Goal: Task Accomplishment & Management: Complete application form

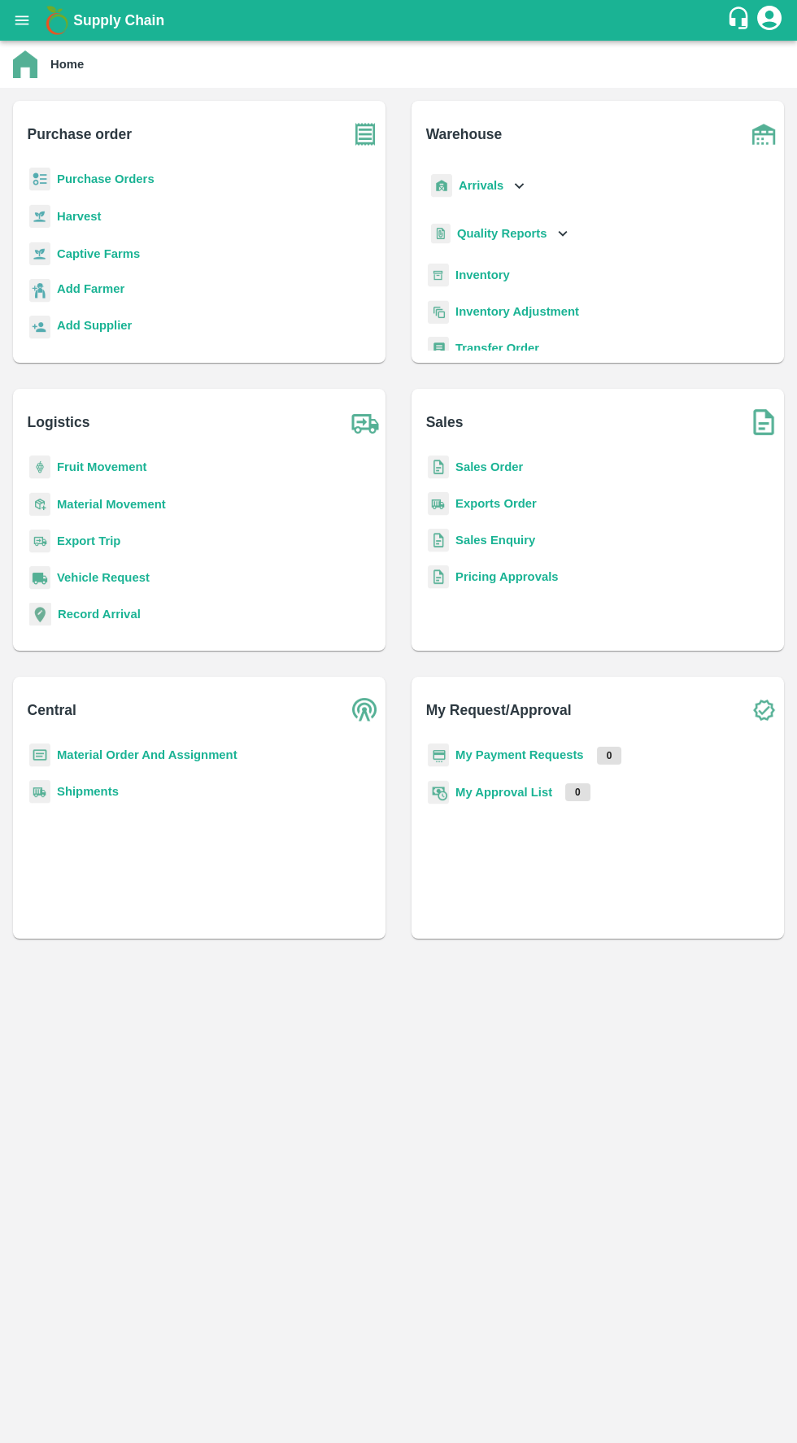
click at [128, 177] on b "Purchase Orders" at bounding box center [106, 178] width 98 height 13
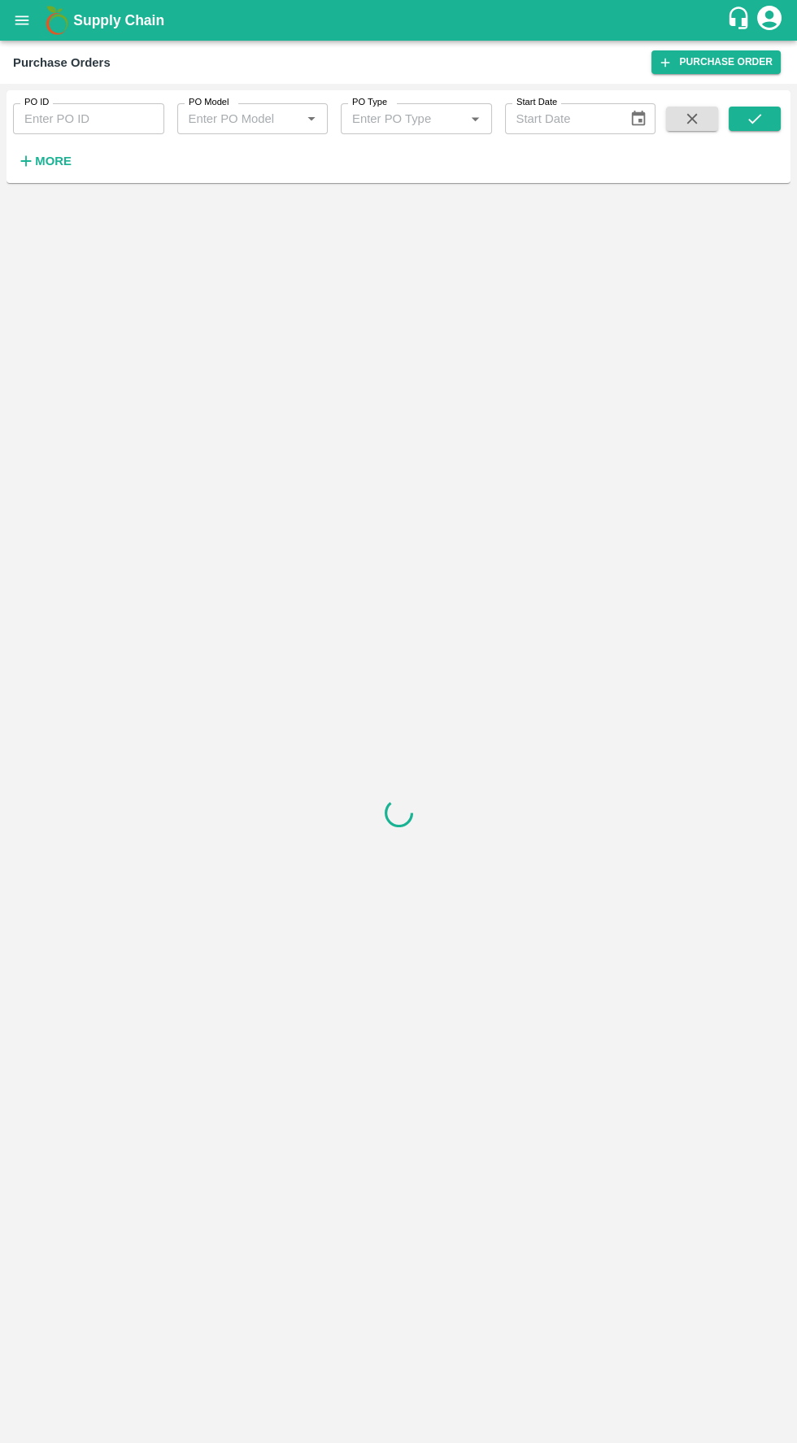
click at [115, 119] on input "PO ID" at bounding box center [88, 118] width 151 height 31
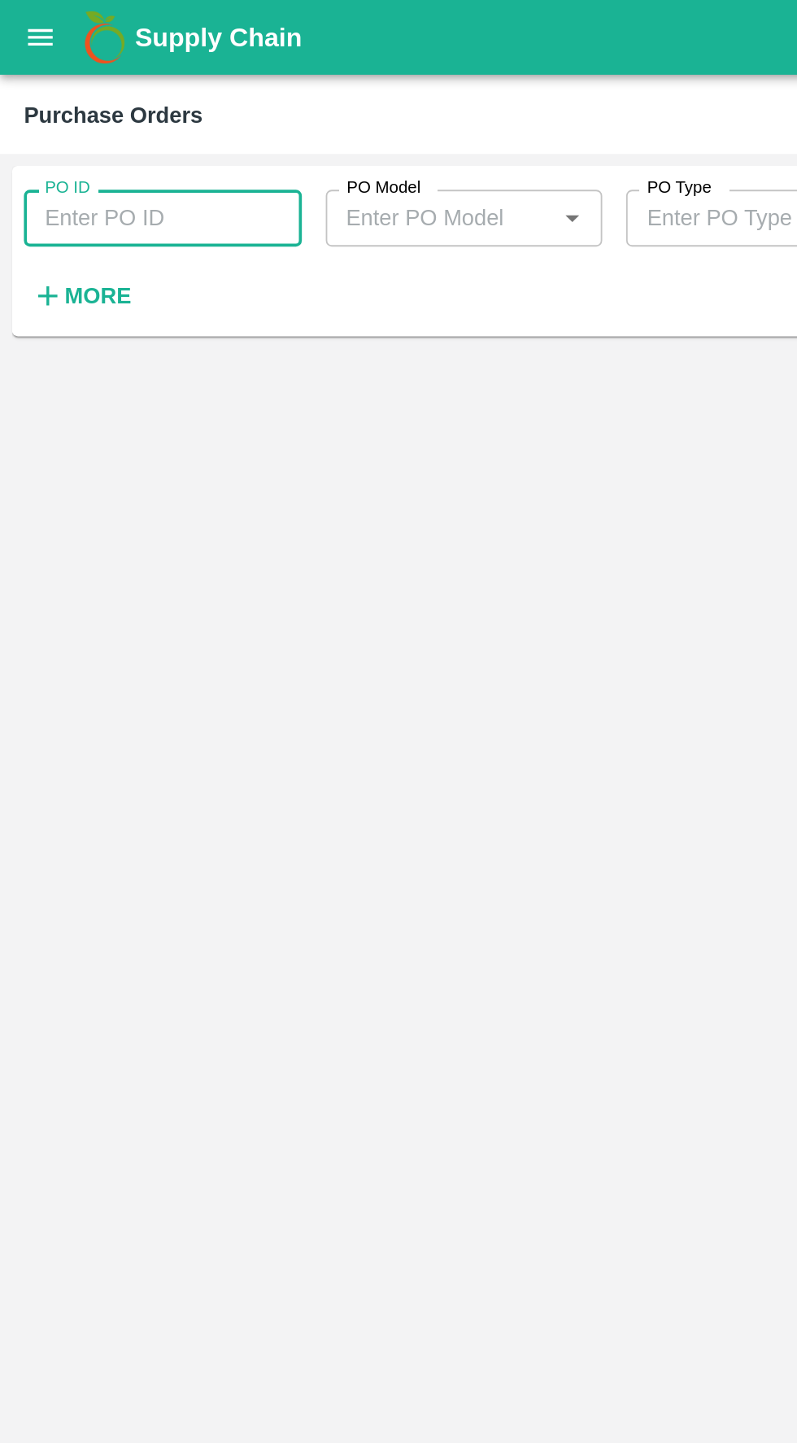
paste input "178963"
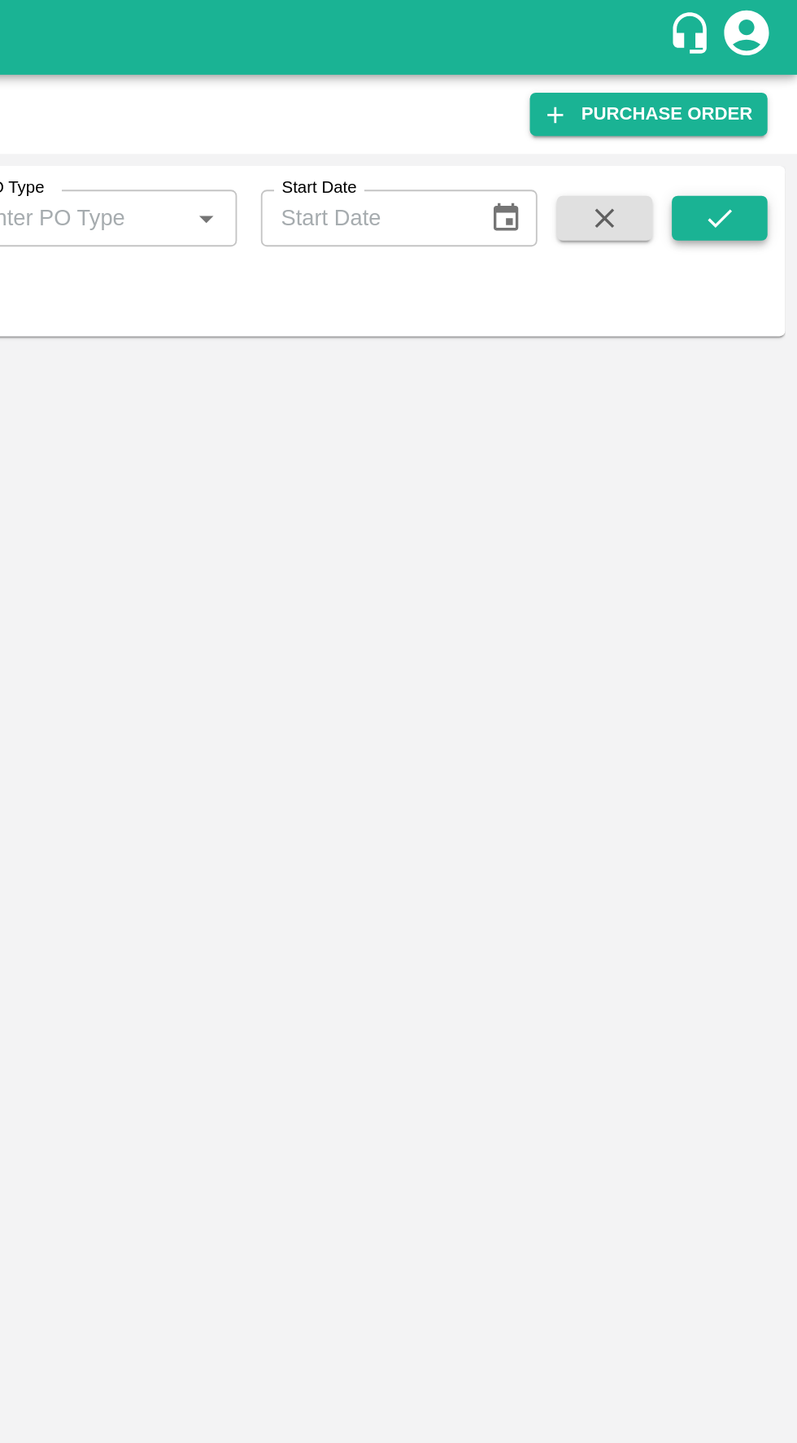
type input "178963"
click at [753, 116] on icon "submit" at bounding box center [755, 119] width 18 height 18
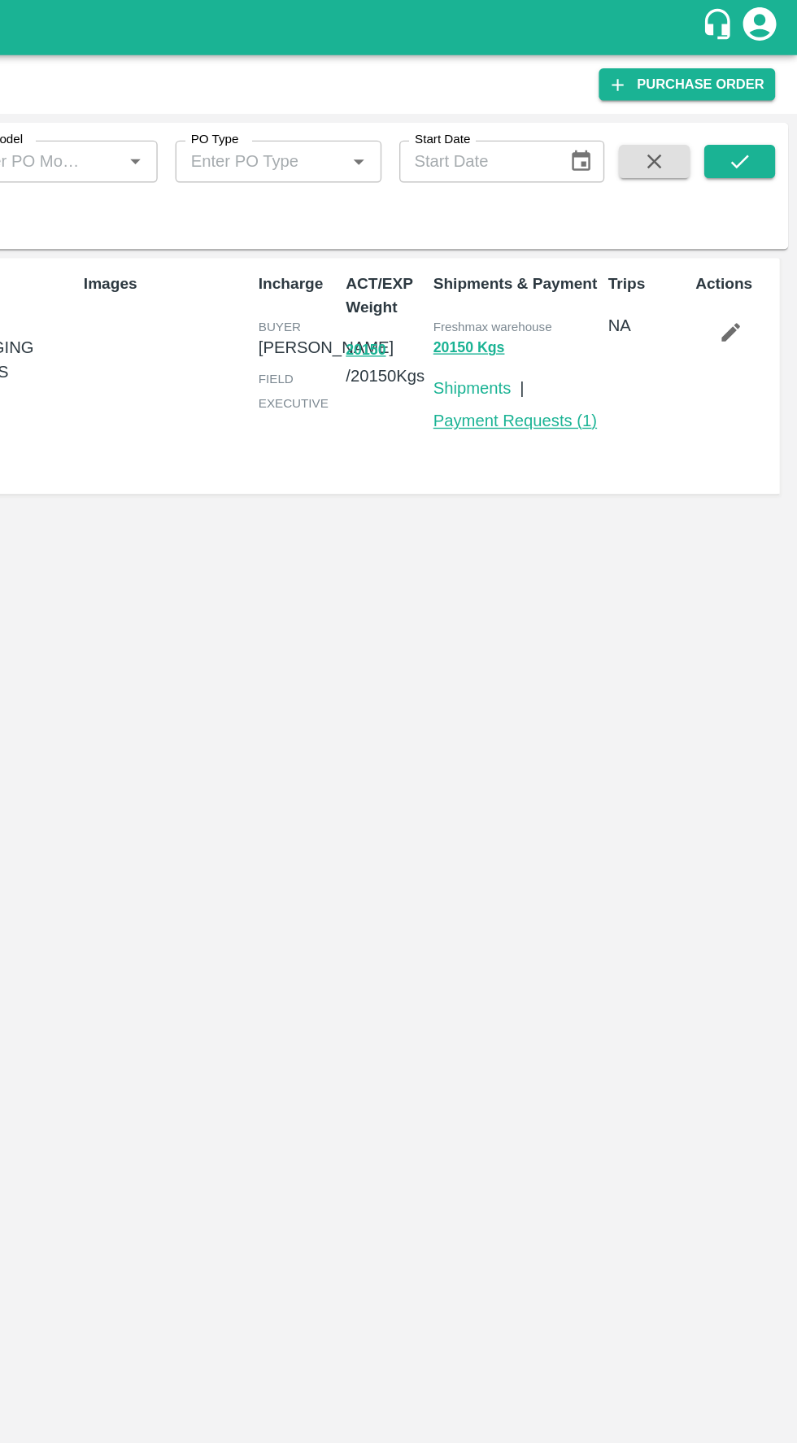
click at [638, 312] on link "Payment Requests ( 1 )" at bounding box center [590, 309] width 120 height 13
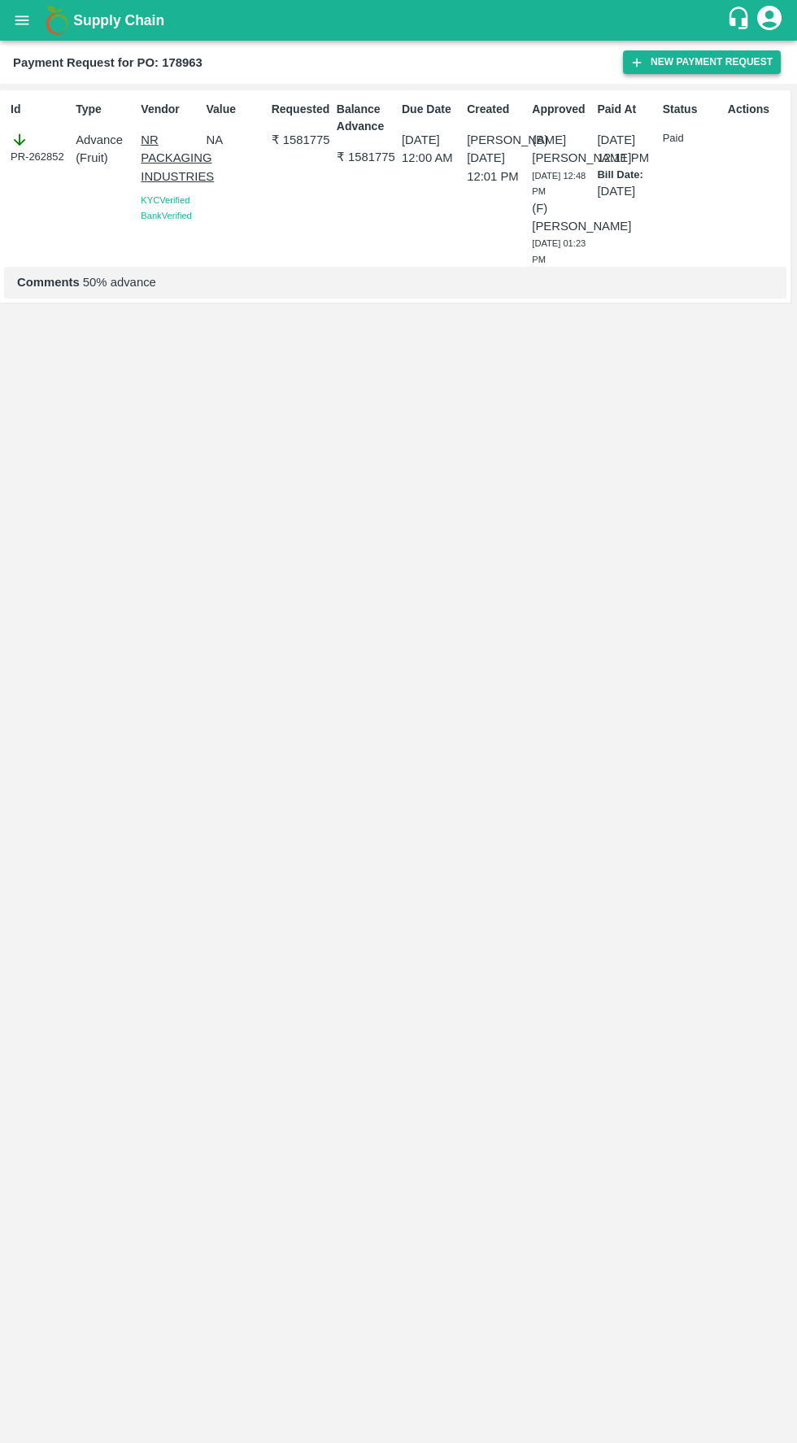
click at [675, 55] on button "New Payment Request" at bounding box center [702, 62] width 158 height 24
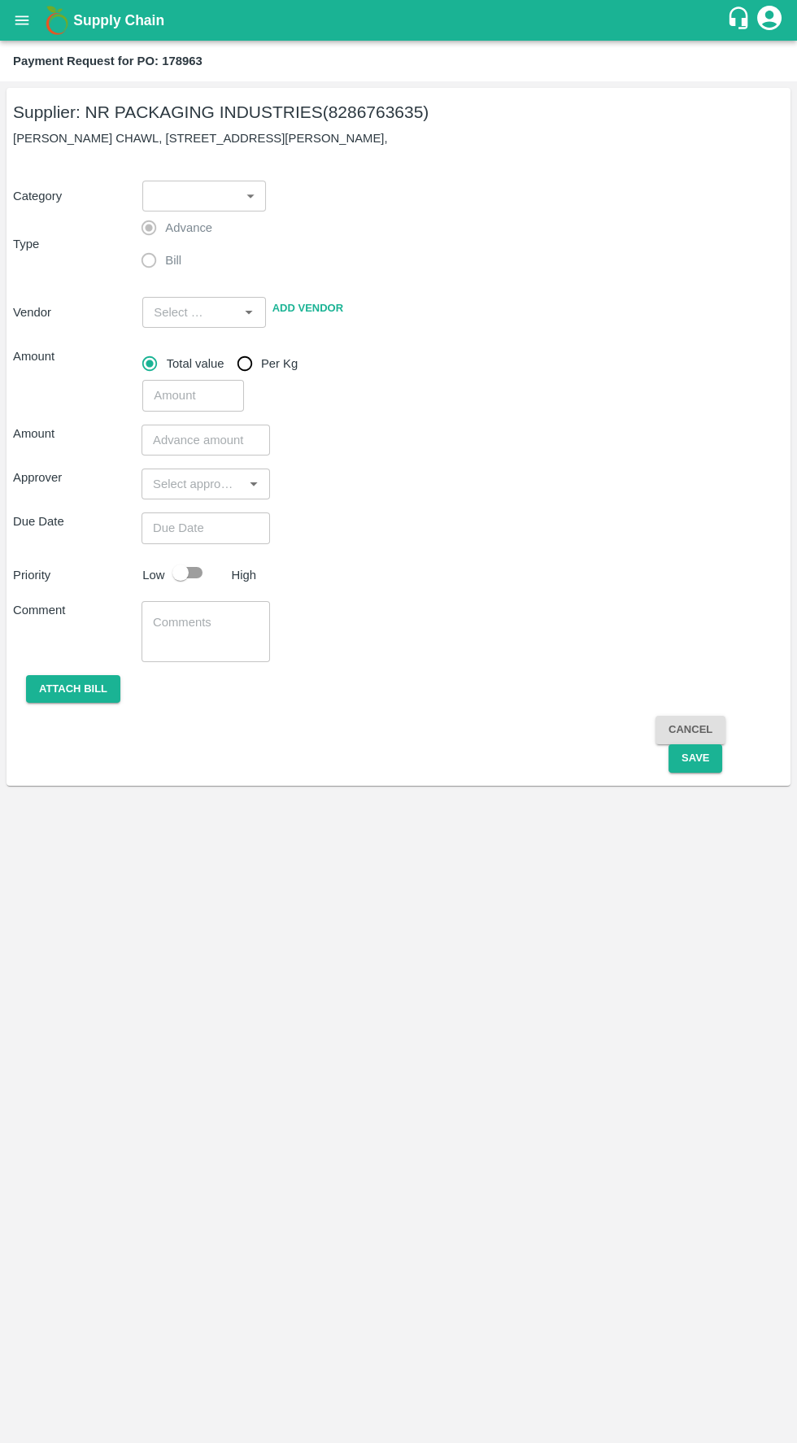
click at [231, 200] on body "Supply Chain Payment Request for PO: 178963 Supplier: NR PACKAGING INDUSTRIES (…" at bounding box center [398, 721] width 797 height 1443
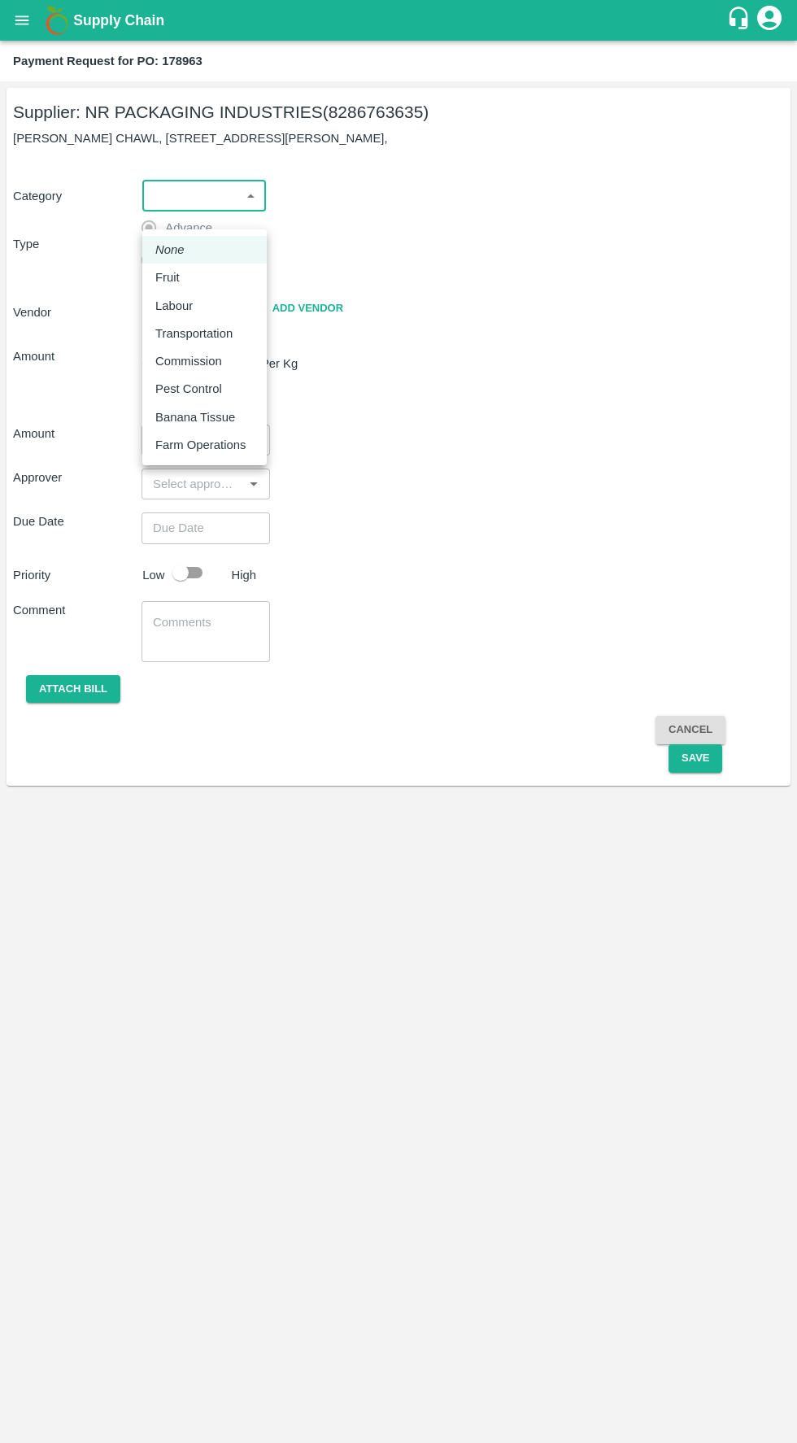
click at [211, 255] on li "None" at bounding box center [204, 250] width 124 height 28
click at [245, 227] on body "Supply Chain Payment Request for PO: 178963 Supplier: NR PACKAGING INDUSTRIES (…" at bounding box center [398, 721] width 797 height 1443
click at [214, 277] on div "Fruit" at bounding box center [204, 277] width 98 height 18
type input "1"
type input "NR PACKAGING INDUSTRIES - 8286763635(Supplier)"
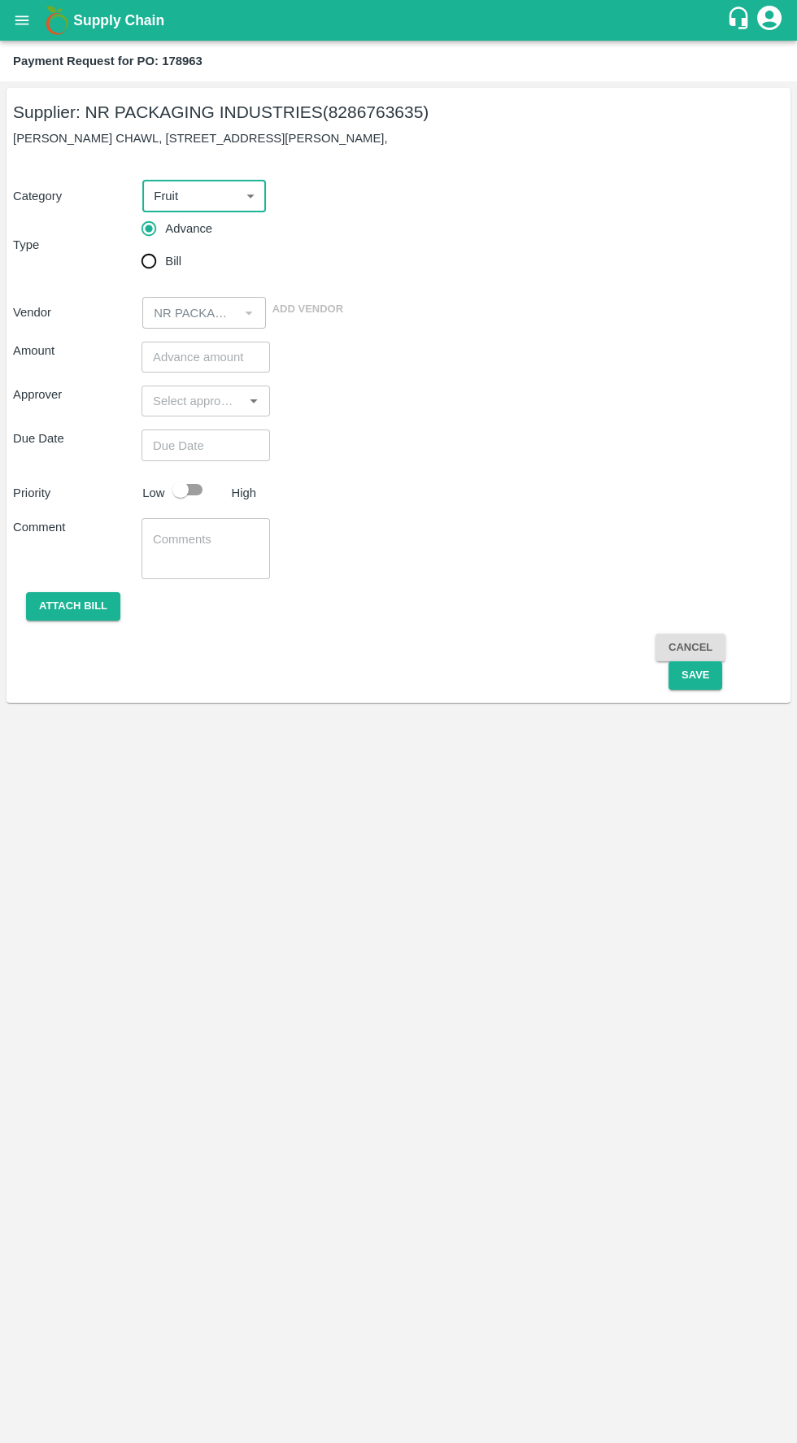
click at [202, 370] on input "number" at bounding box center [206, 357] width 129 height 31
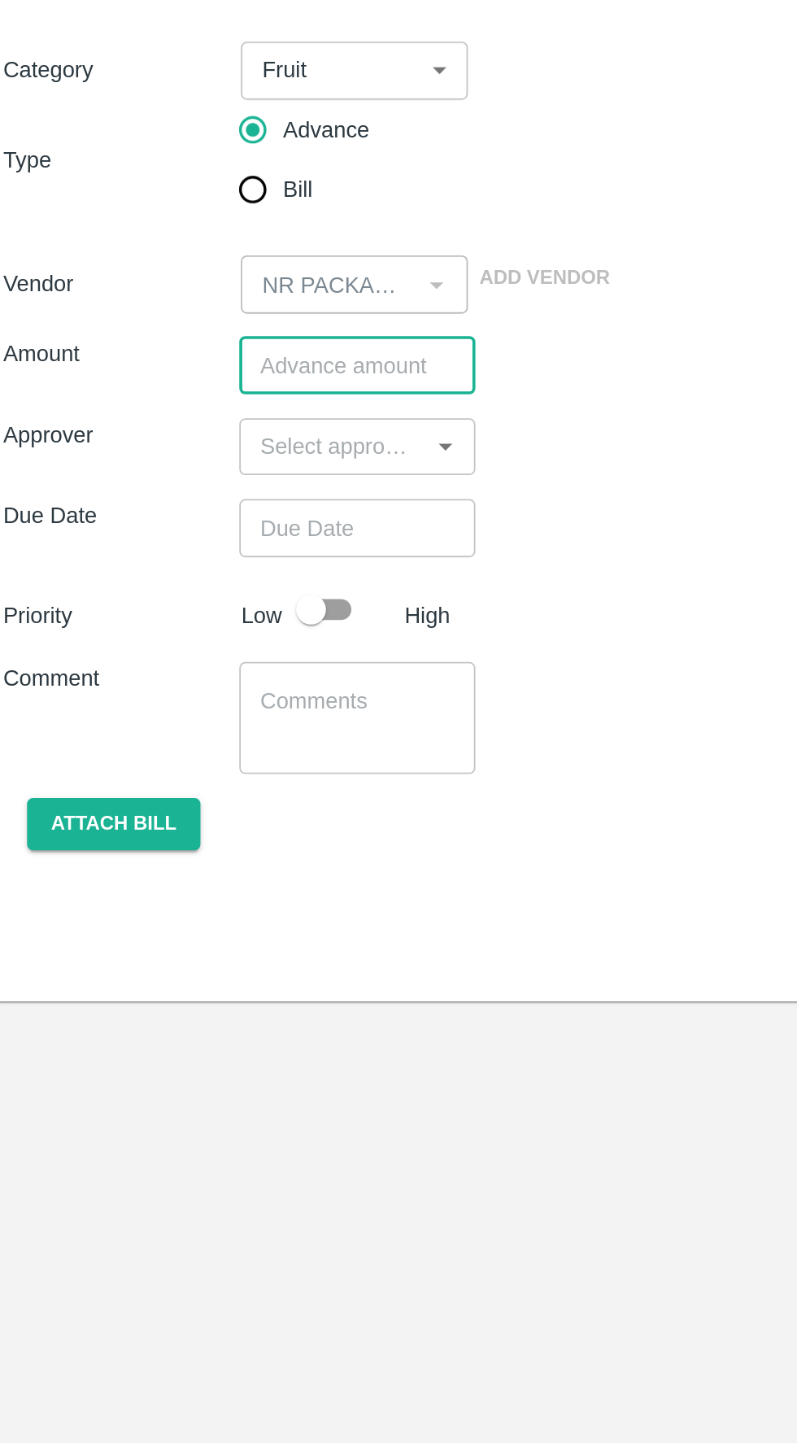
click at [212, 369] on input "number" at bounding box center [206, 357] width 129 height 31
type input "592508.58"
click at [207, 412] on input "input" at bounding box center [192, 400] width 92 height 21
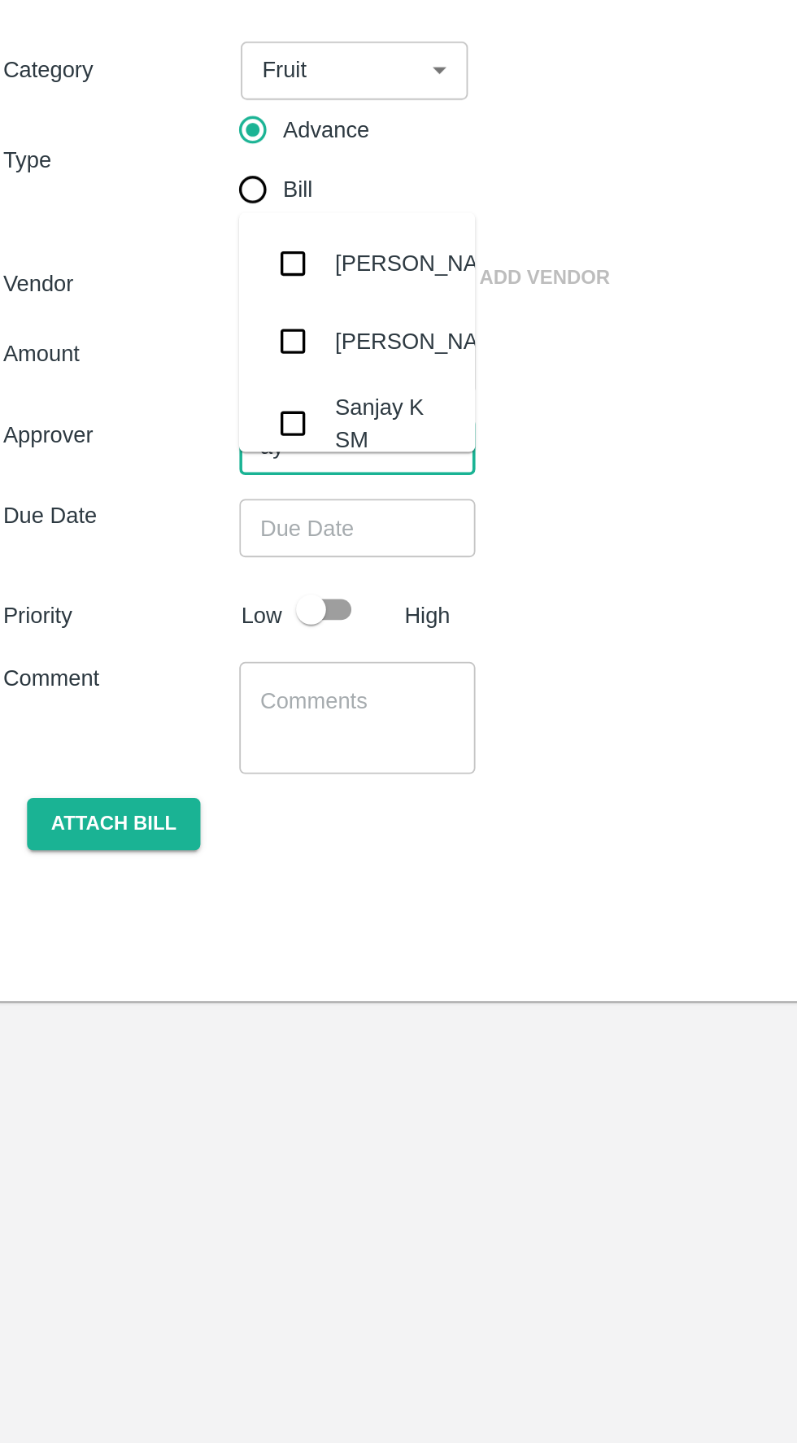
type input "ayu"
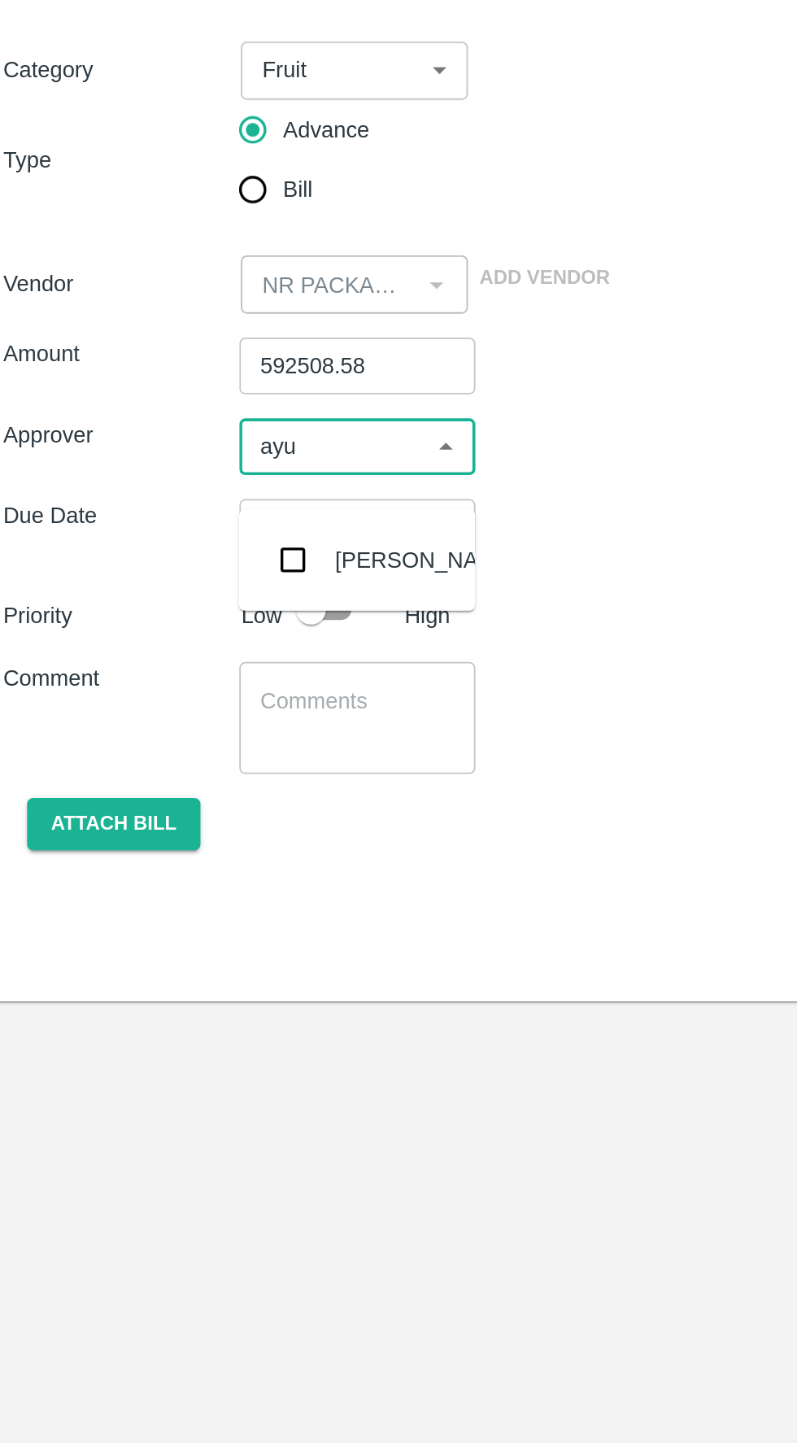
click at [163, 461] on input "checkbox" at bounding box center [171, 463] width 33 height 33
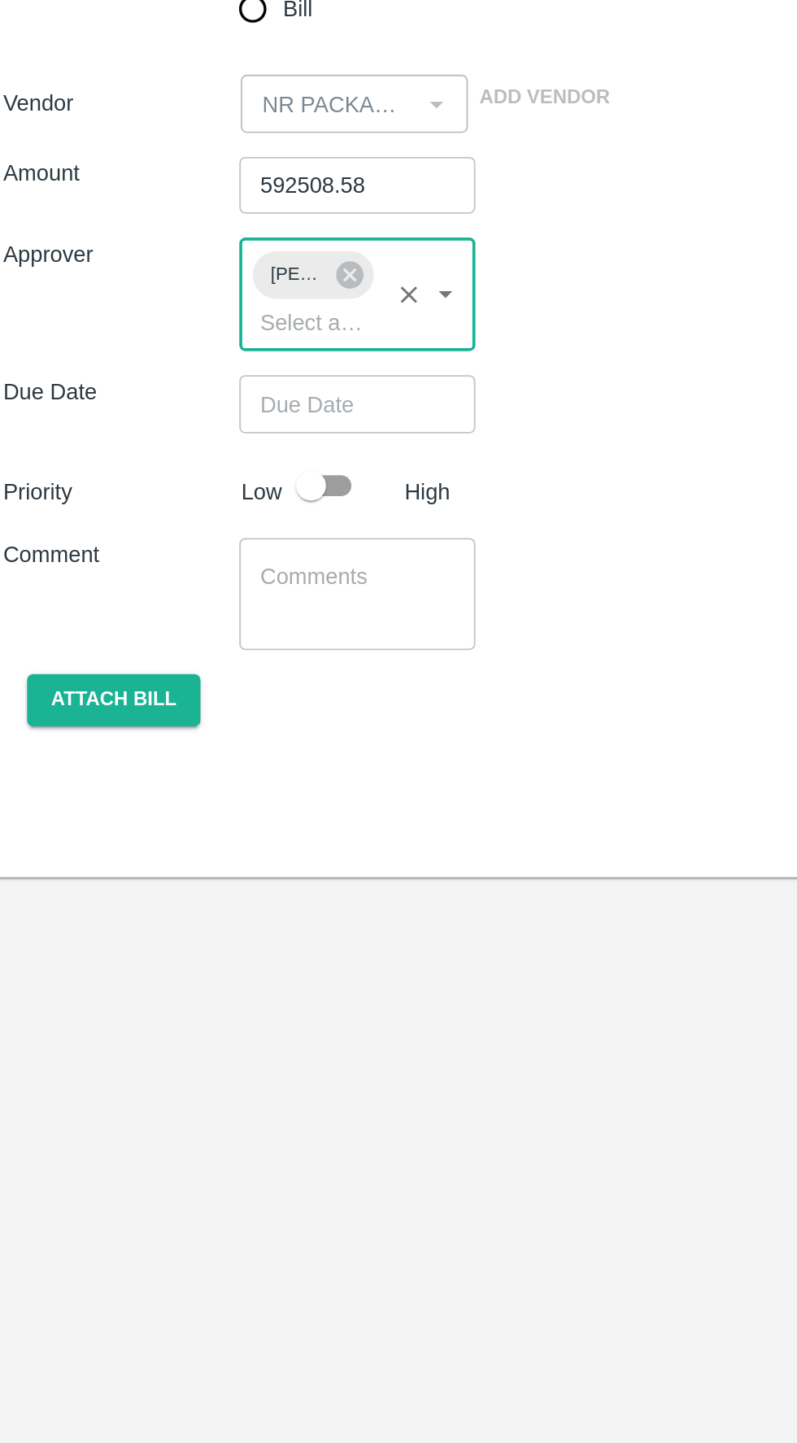
click at [229, 491] on input "Choose date" at bounding box center [200, 475] width 117 height 31
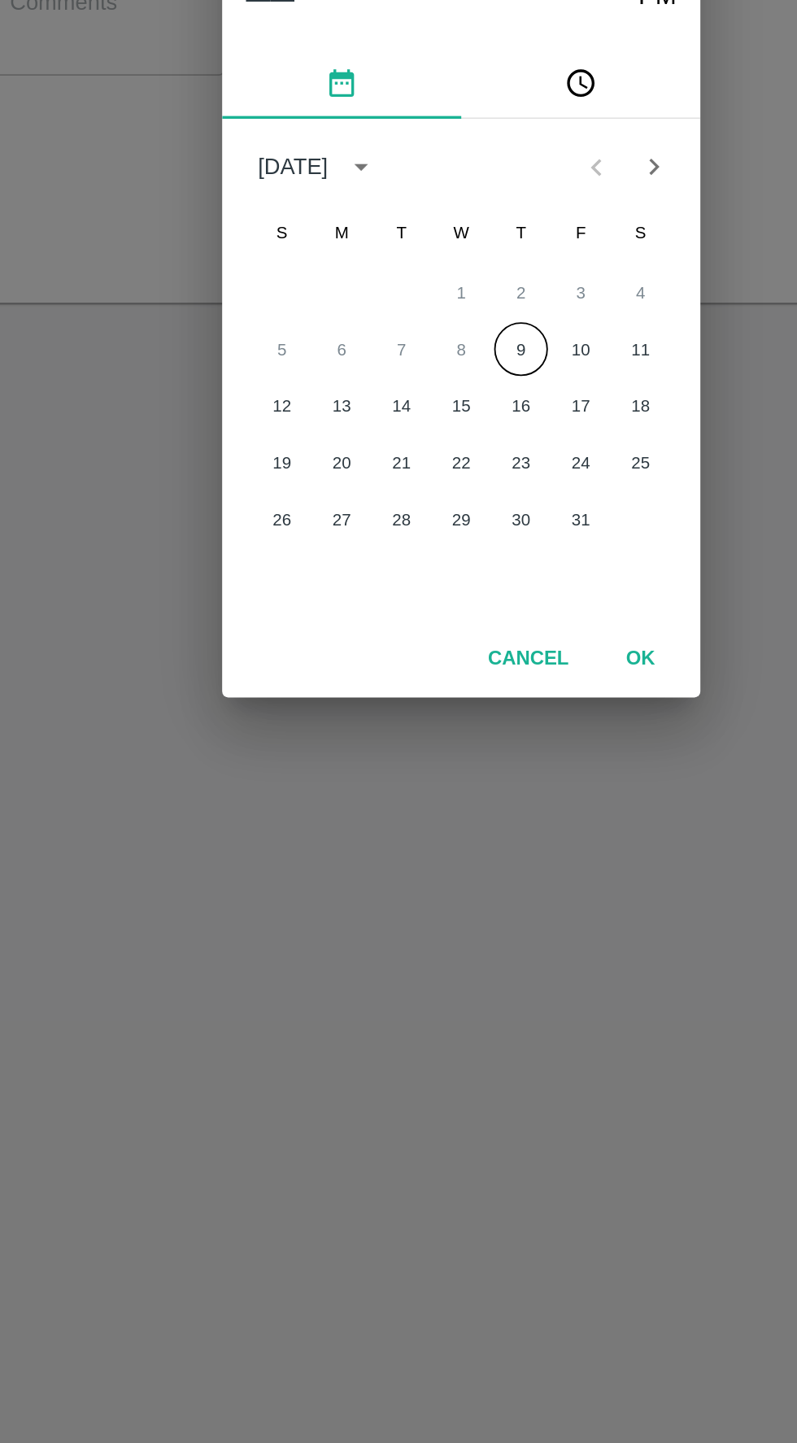
click at [430, 759] on button "9" at bounding box center [430, 758] width 29 height 29
type input "09/10/2025 12:00 AM"
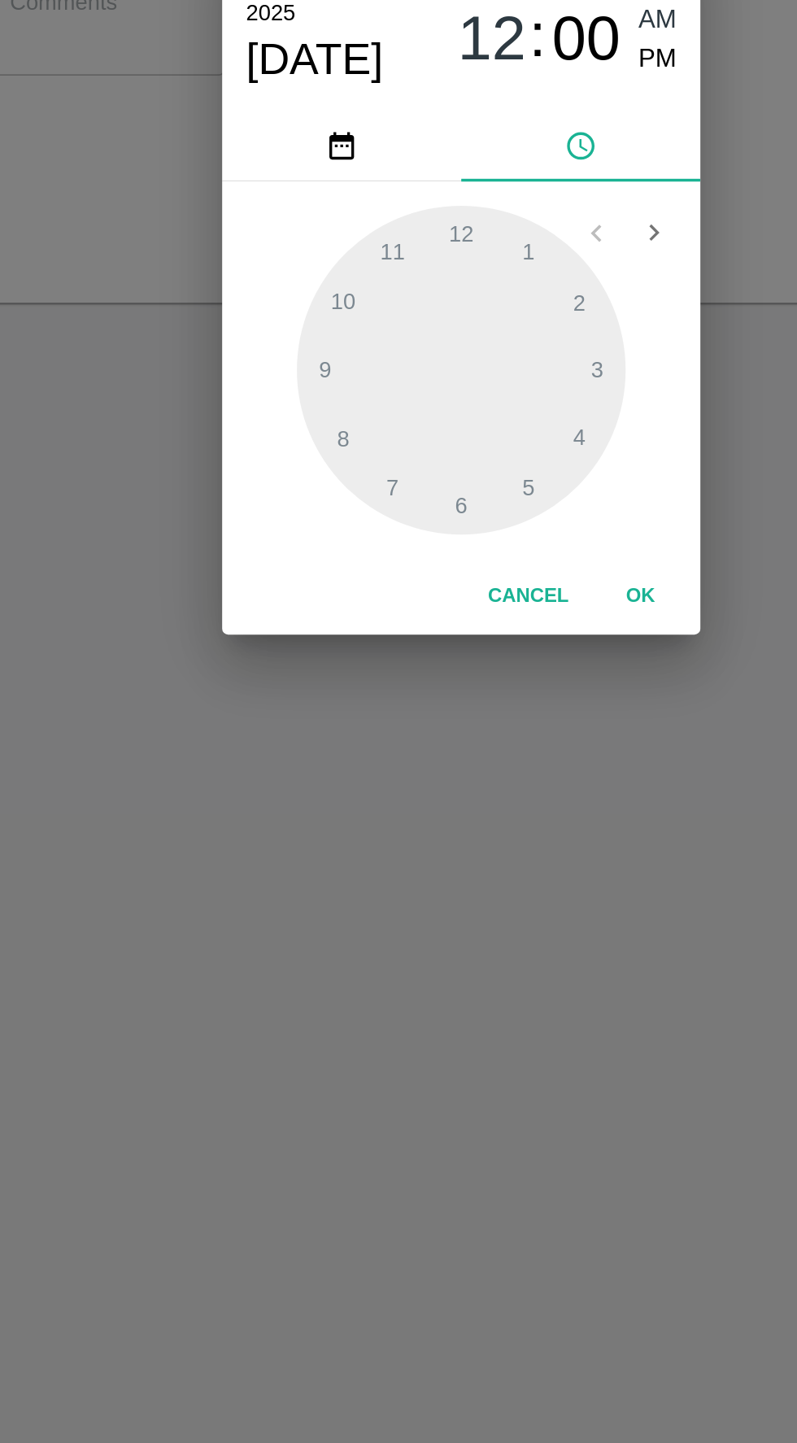
click at [497, 898] on button "OK" at bounding box center [496, 893] width 52 height 28
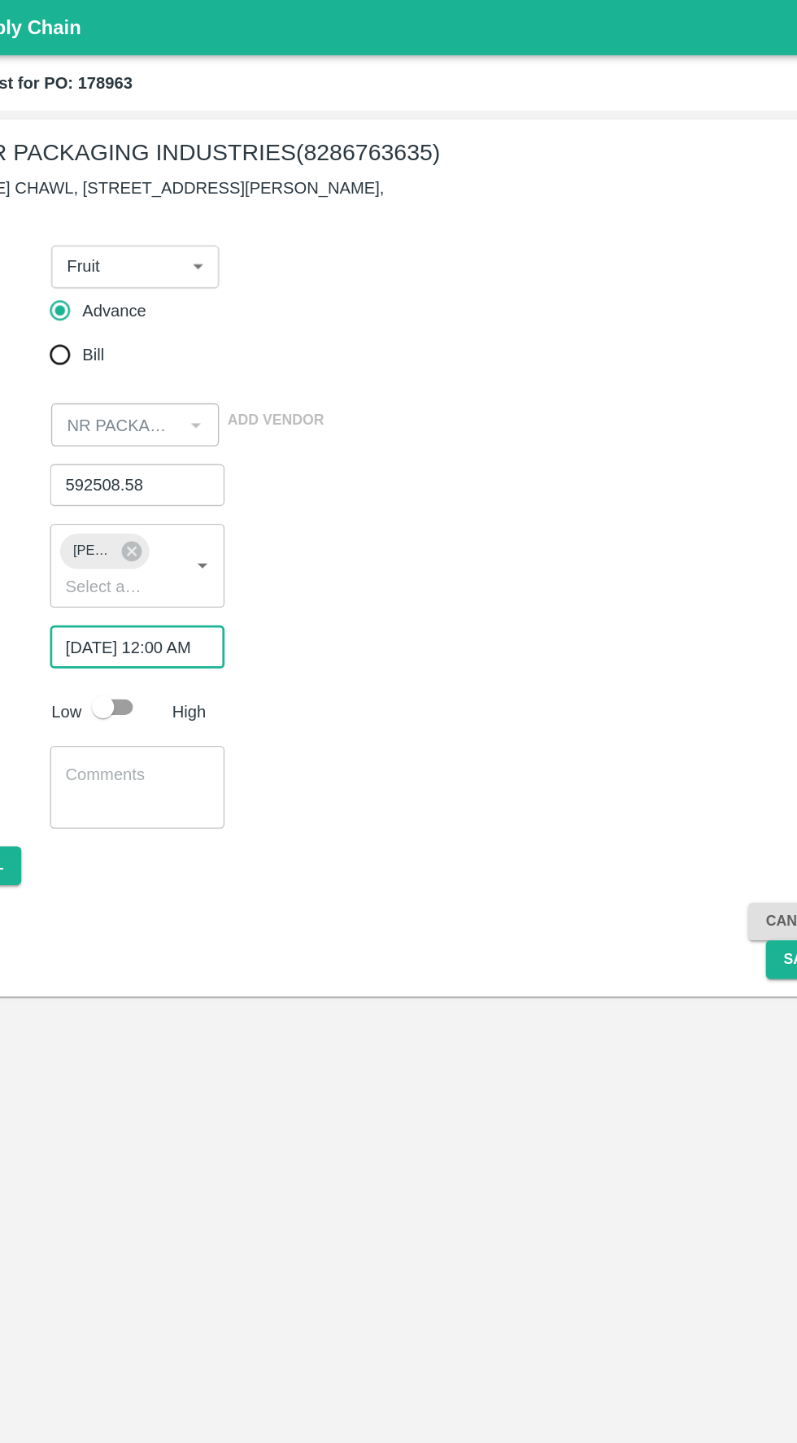
click at [214, 536] on div at bounding box center [195, 520] width 60 height 31
click at [203, 536] on input "checkbox" at bounding box center [180, 520] width 93 height 31
checkbox input "true"
click at [202, 585] on textarea at bounding box center [206, 579] width 106 height 34
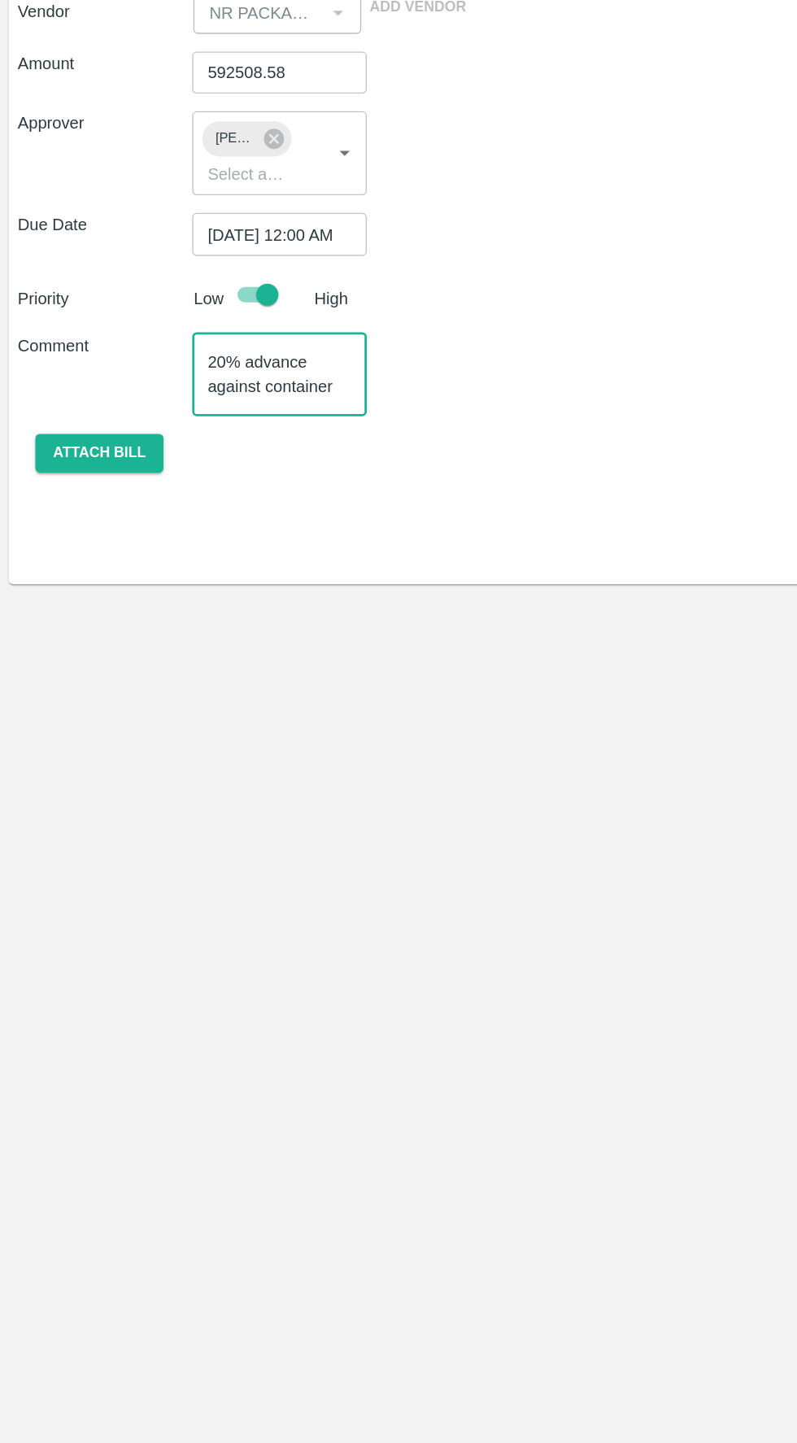
click at [250, 596] on textarea "20% advance against container" at bounding box center [206, 579] width 106 height 34
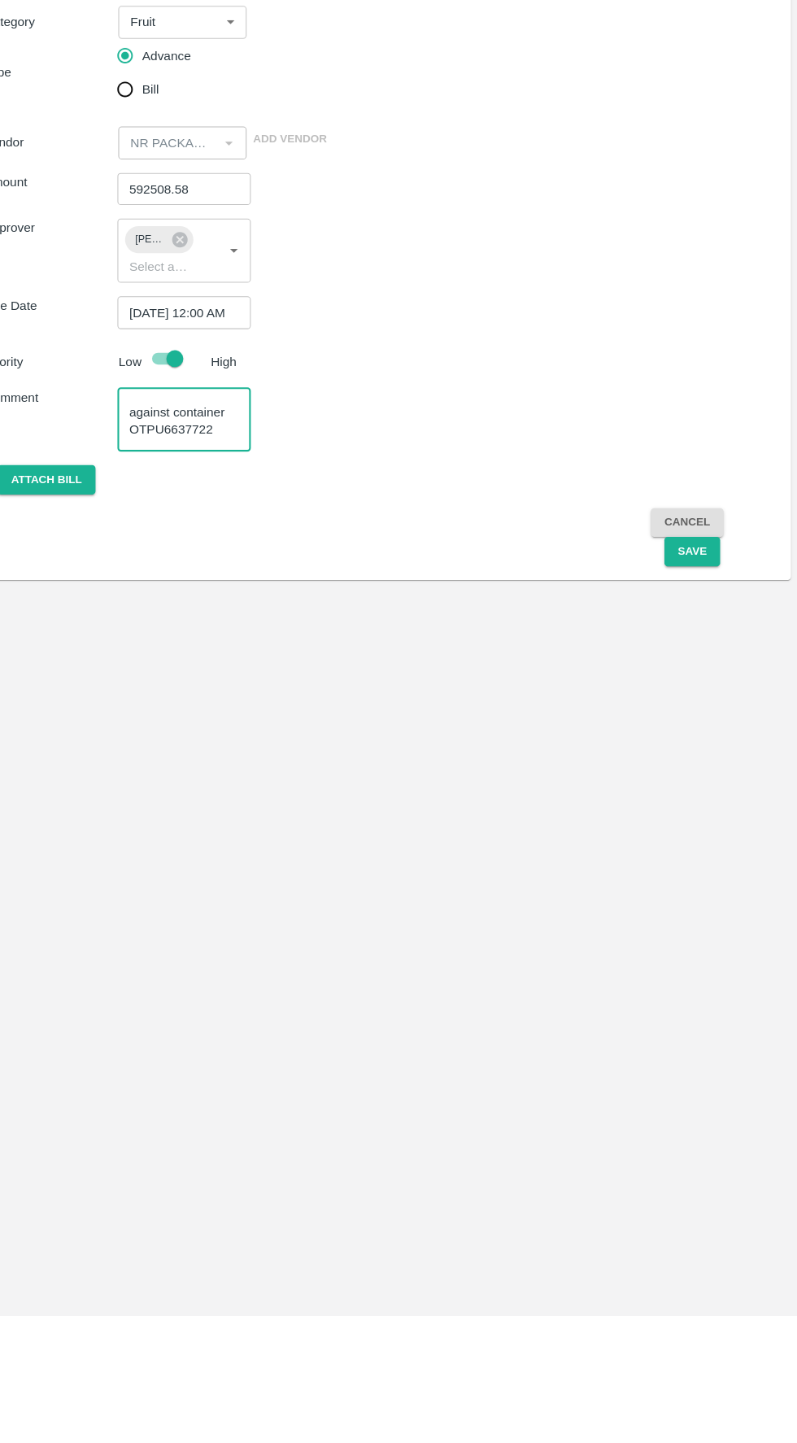
click at [212, 596] on textarea "20% advance against container OTPU6637722" at bounding box center [206, 579] width 106 height 34
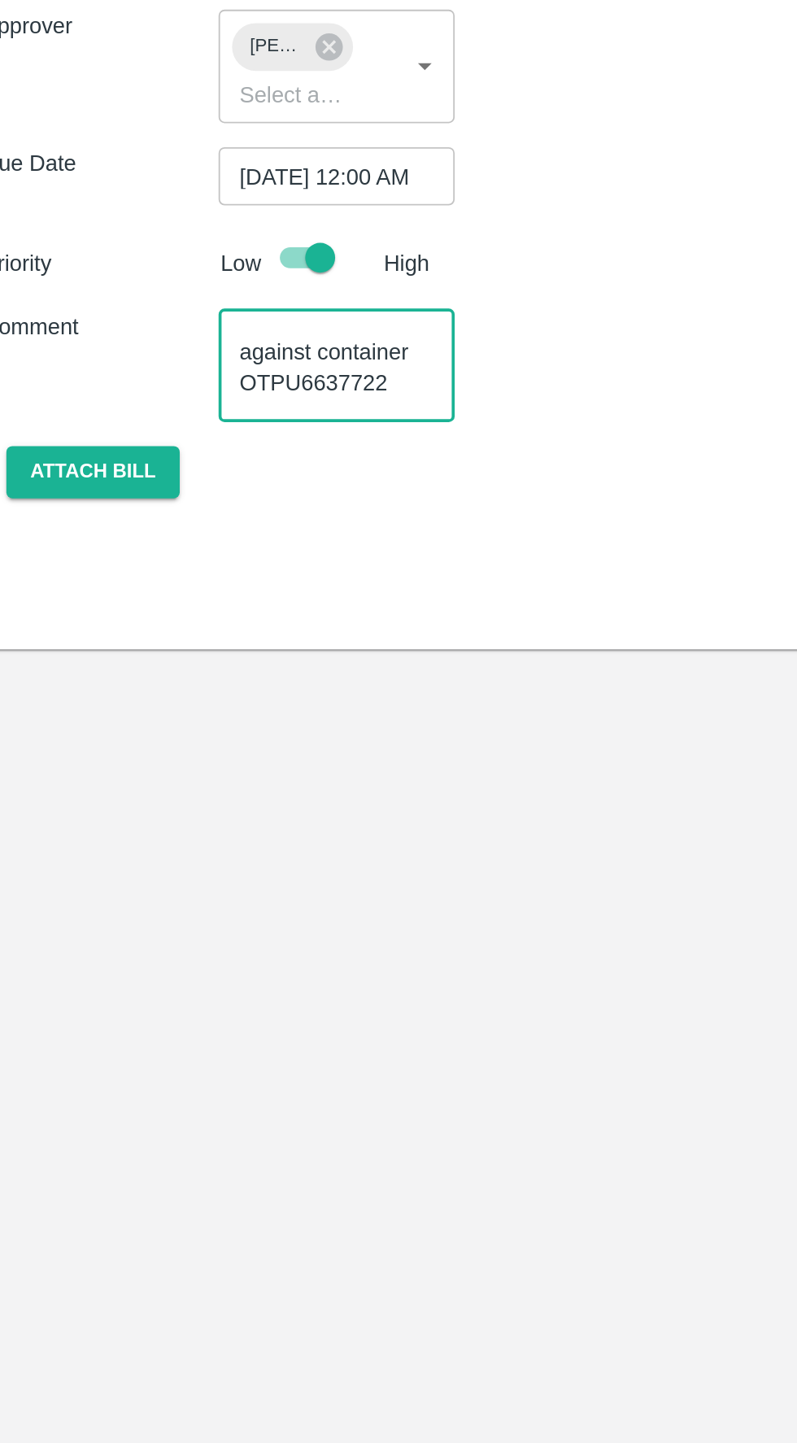
scroll to position [1, 0]
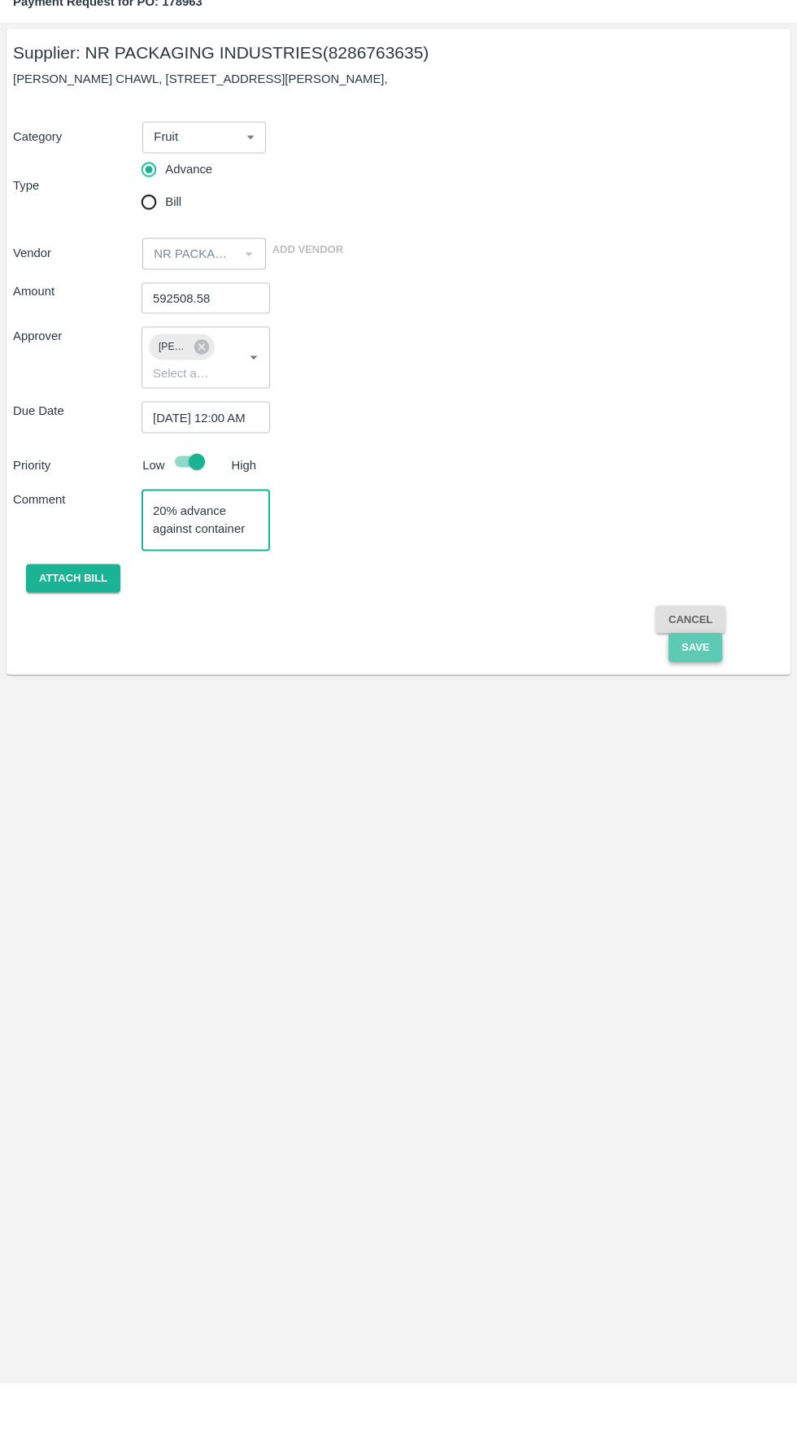
type textarea "20% advance against container OTPU6637722"
click at [694, 721] on button "Save" at bounding box center [696, 706] width 54 height 28
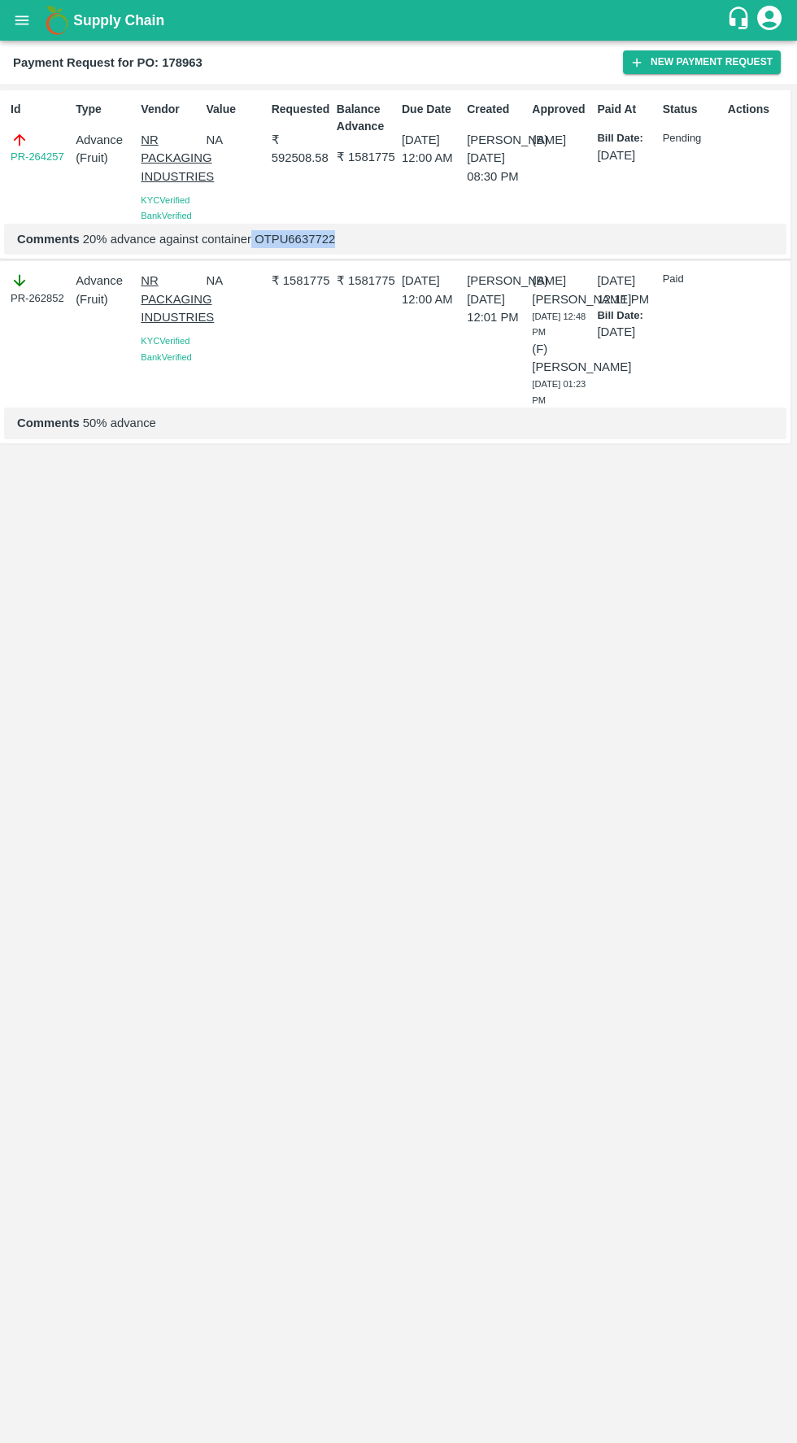
copy p "OTPU6637722"
